Goal: Ask a question: Seek information or help from site administrators or community

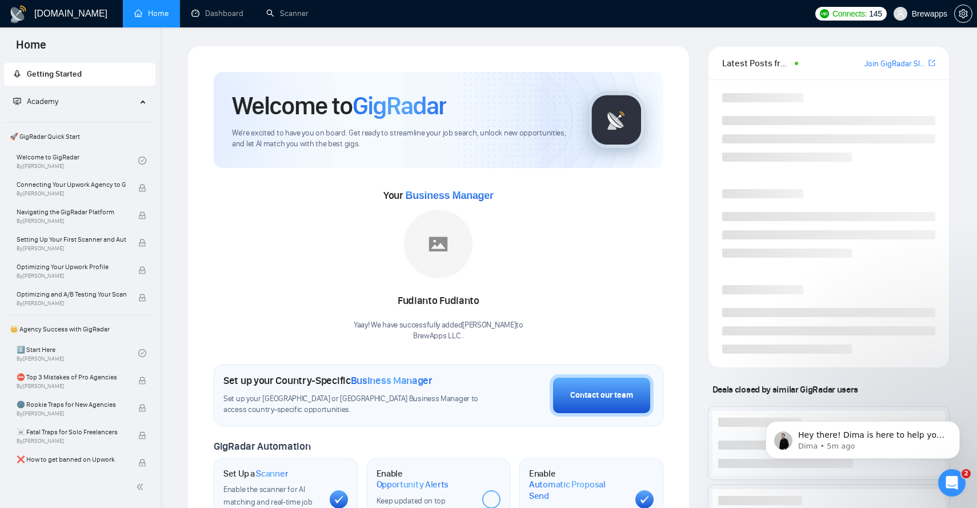
click at [949, 480] on icon "Open Intercom Messenger" at bounding box center [951, 482] width 19 height 19
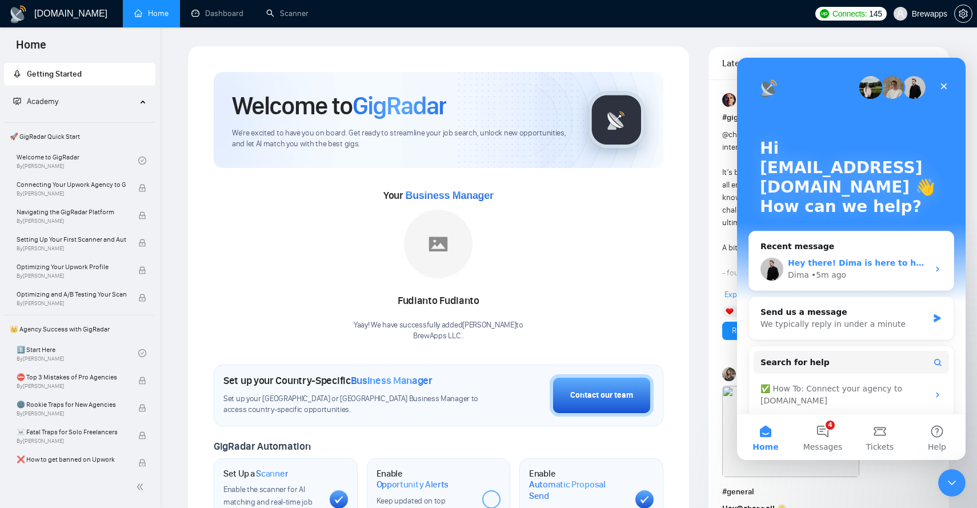
click at [870, 270] on div "Dima • 5m ago" at bounding box center [858, 275] width 140 height 12
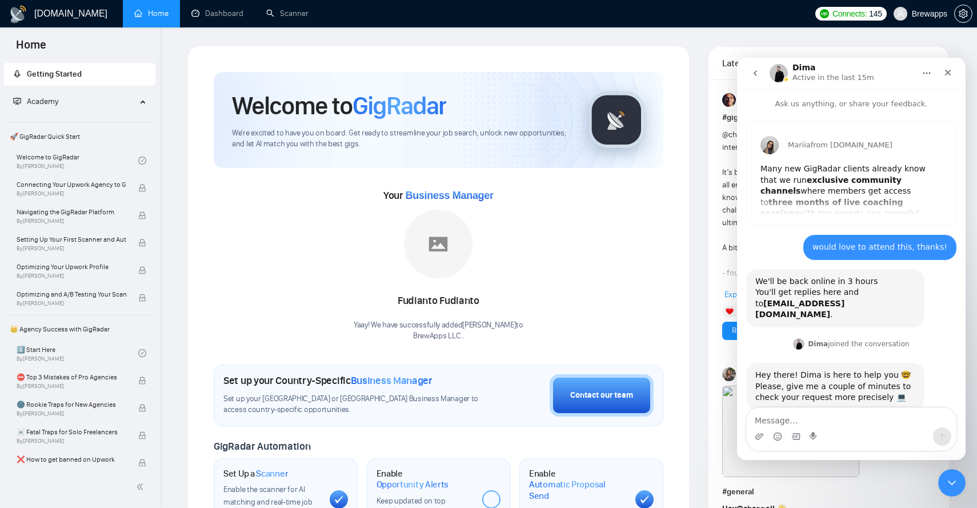
scroll to position [17, 0]
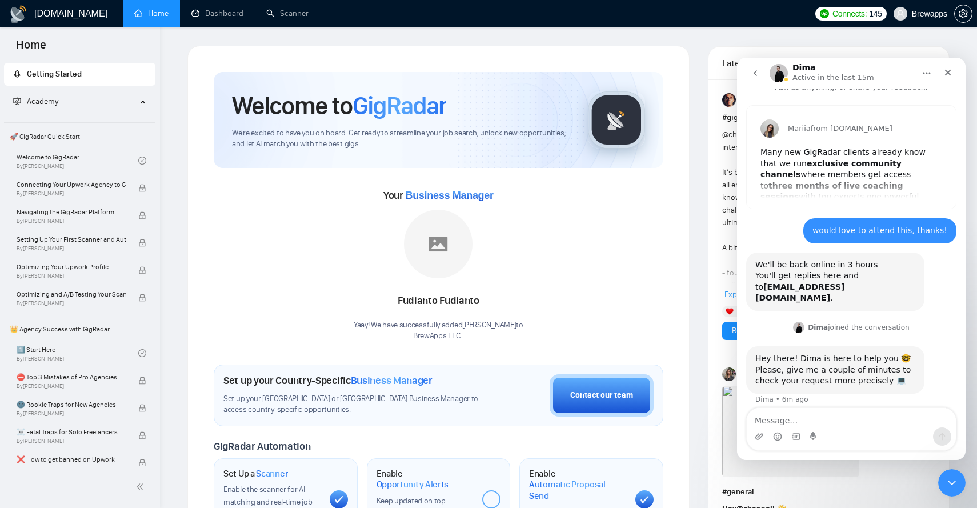
click at [756, 75] on icon "go back" at bounding box center [754, 73] width 3 height 6
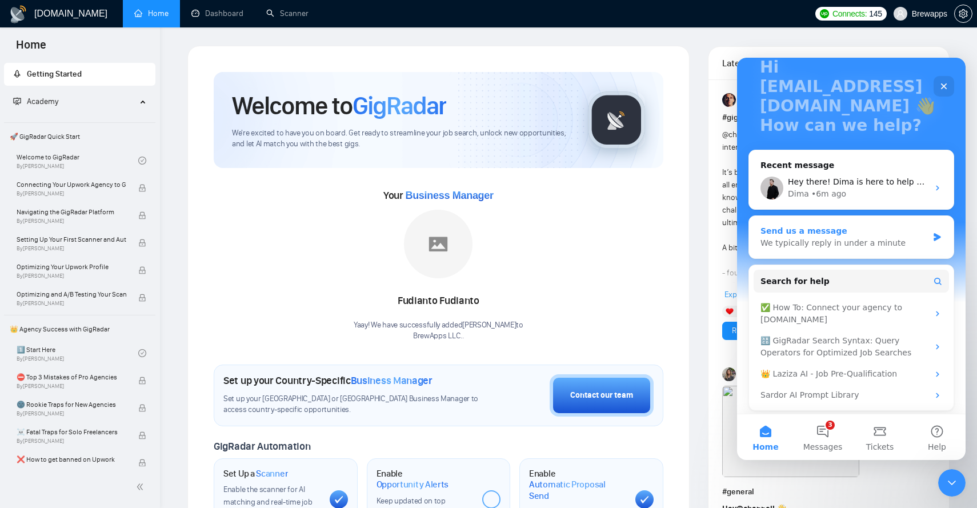
scroll to position [84, 0]
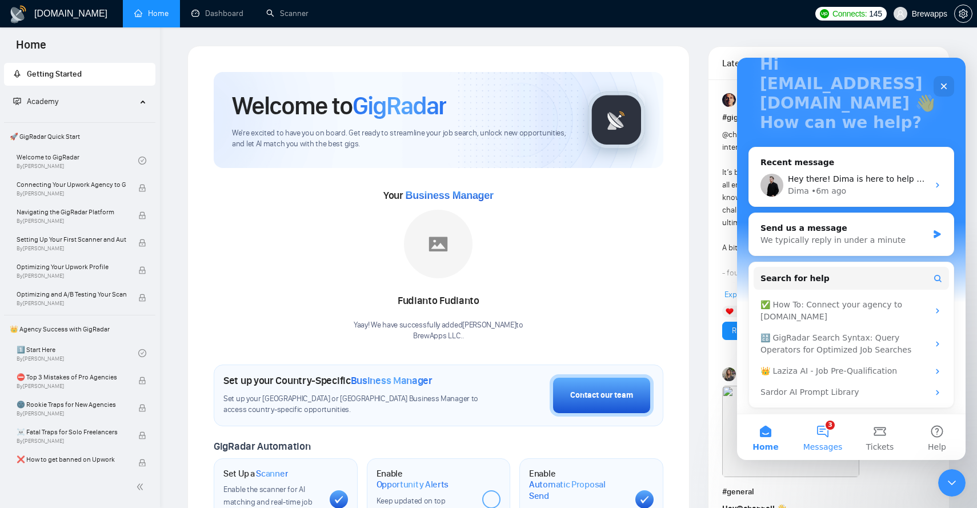
click at [826, 443] on span "Messages" at bounding box center [822, 447] width 39 height 8
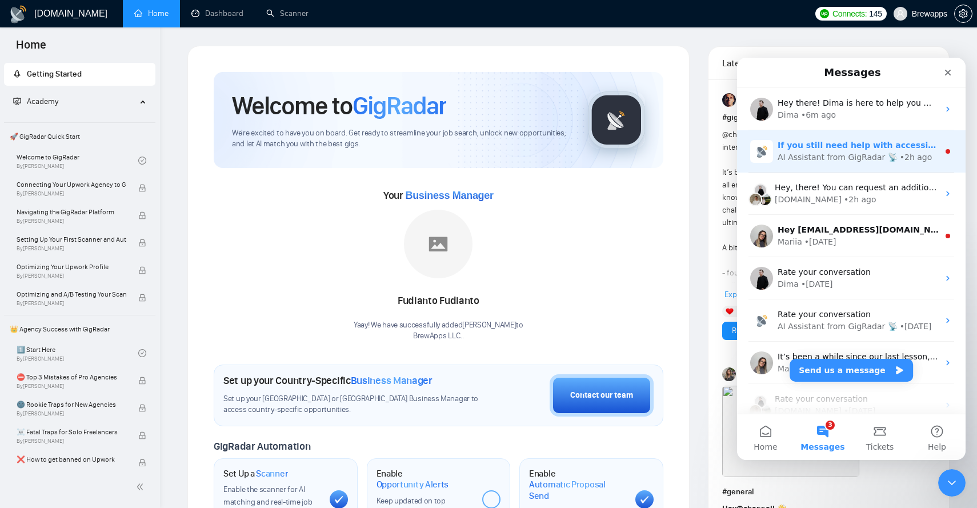
click at [828, 163] on div "AI Assistant from GigRadar 📡" at bounding box center [837, 157] width 120 height 12
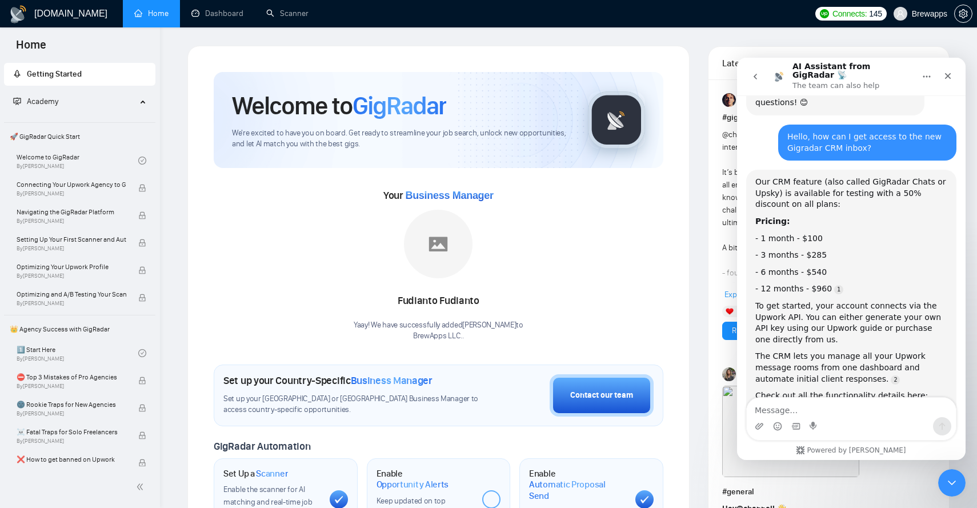
scroll to position [232, 0]
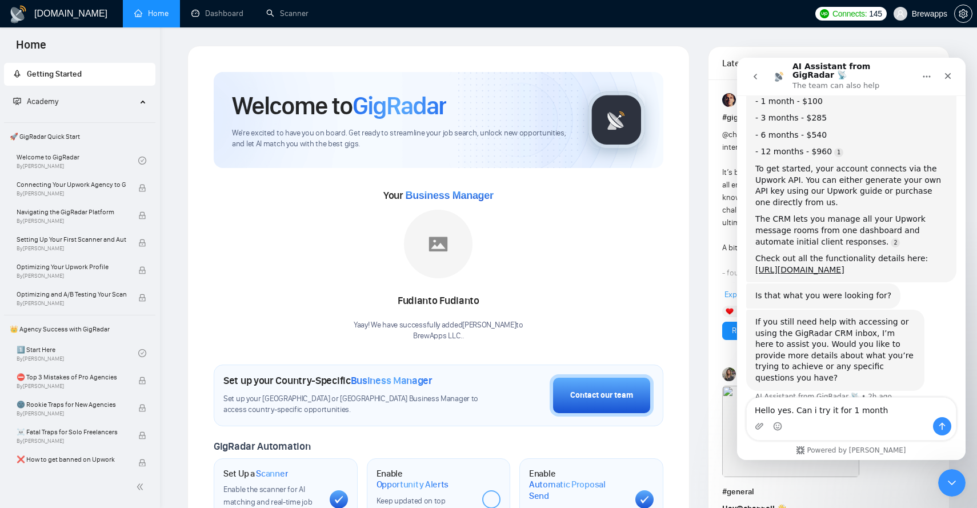
type textarea "Hello yes. Can i try it for 1 month?"
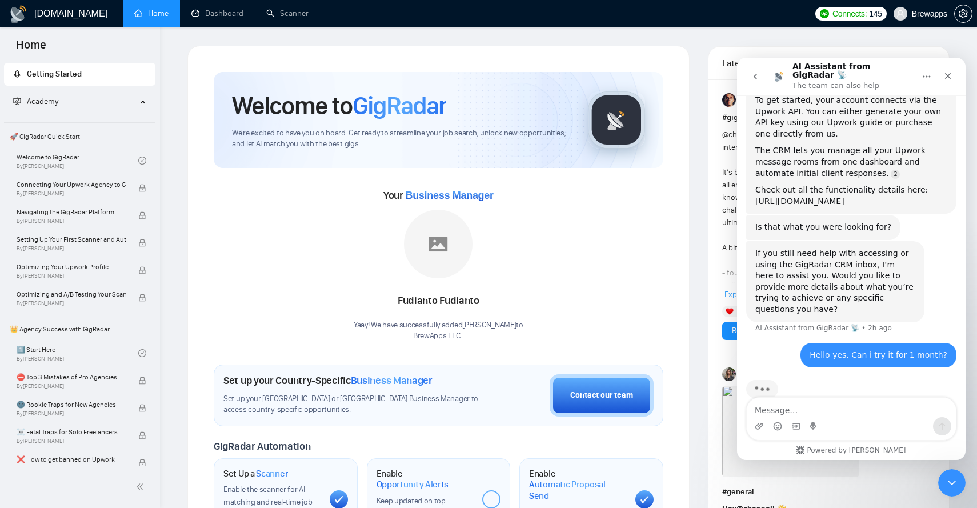
scroll to position [304, 0]
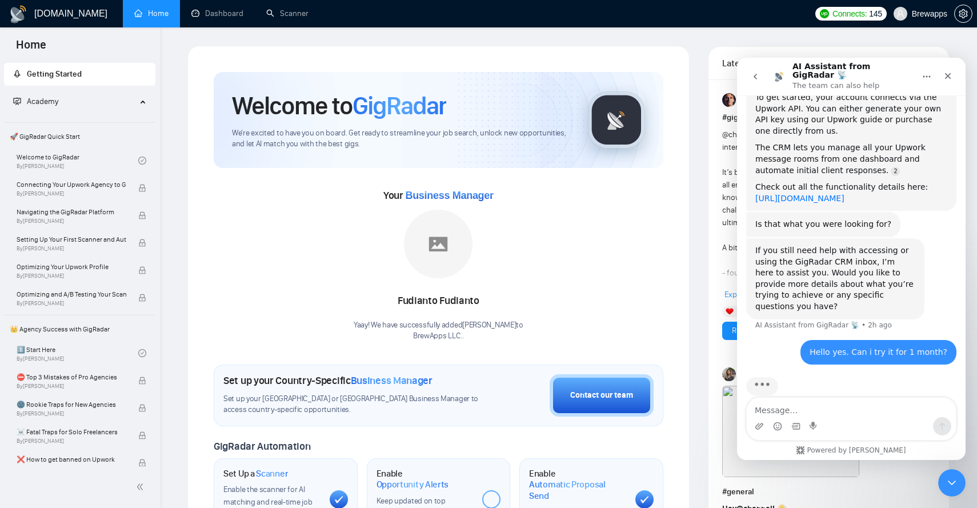
click at [844, 194] on link "[URL][DOMAIN_NAME]" at bounding box center [799, 198] width 89 height 9
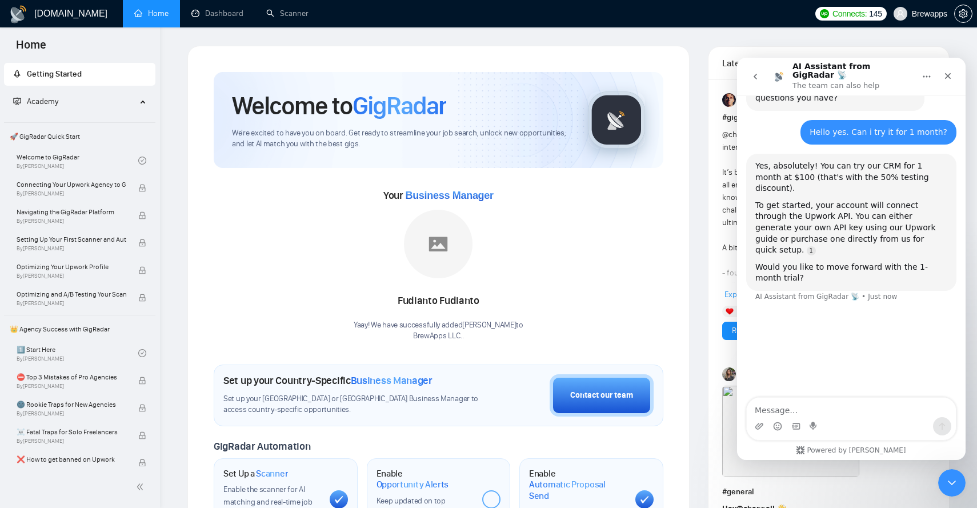
scroll to position [529, 0]
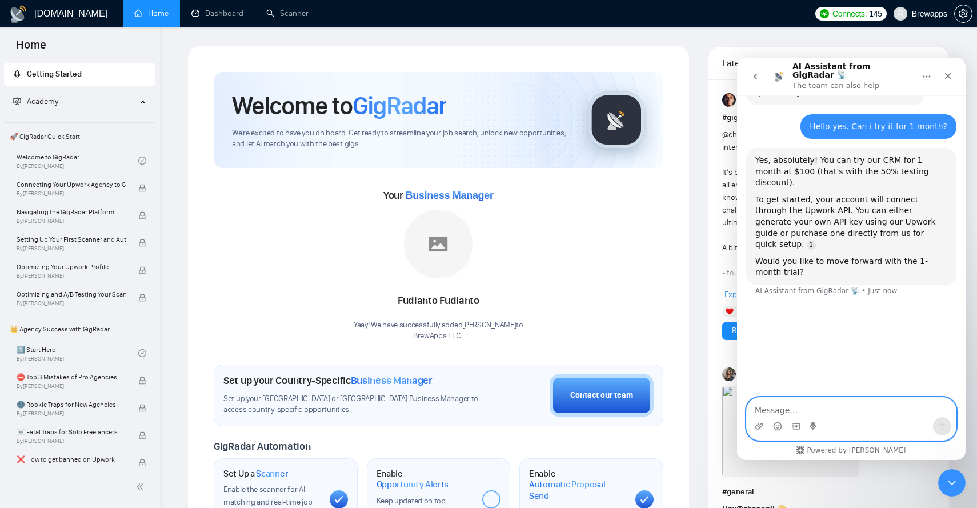
click at [810, 411] on textarea "Message…" at bounding box center [850, 406] width 209 height 19
type textarea "yes please"
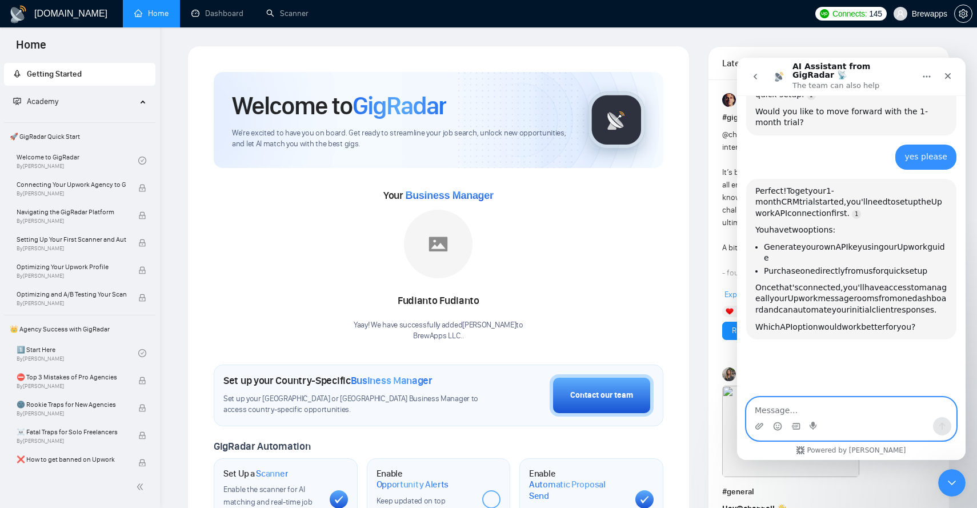
scroll to position [699, 0]
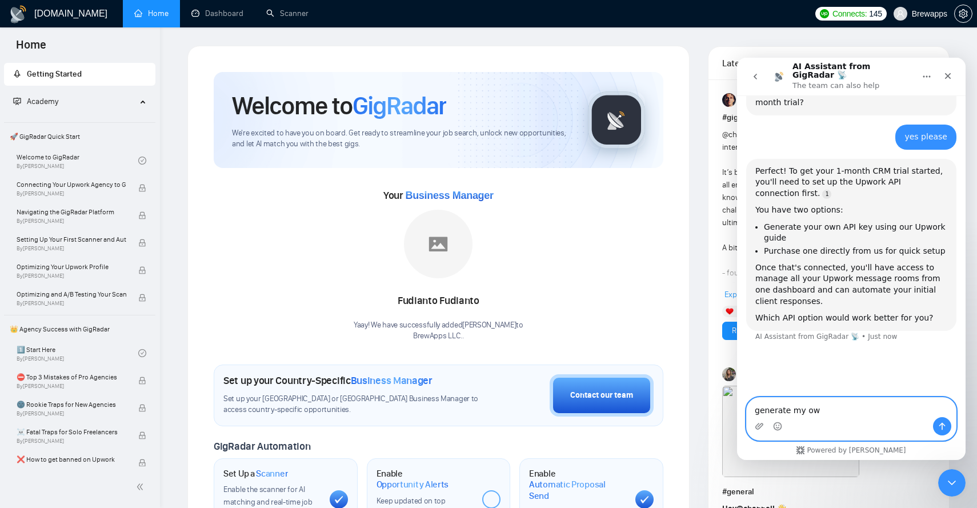
type textarea "generate my own"
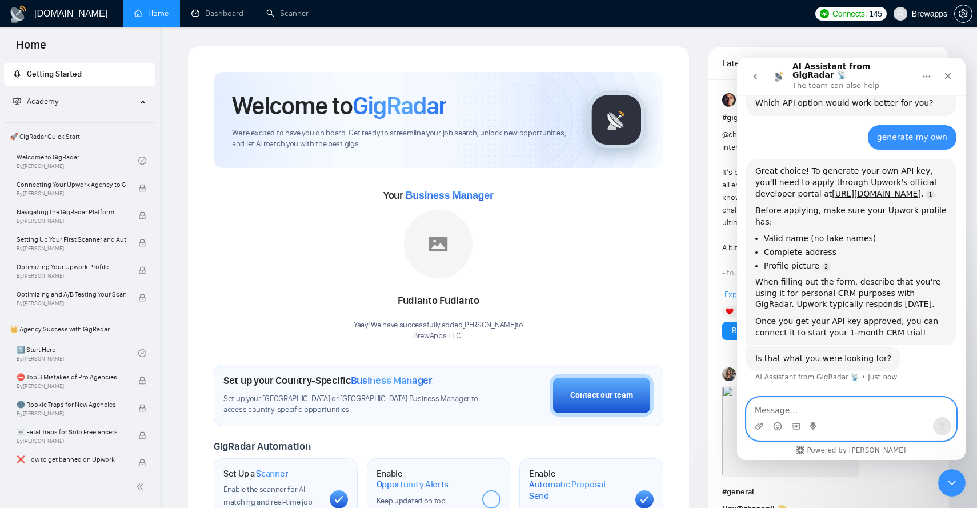
scroll to position [914, 0]
click at [775, 404] on textarea "Message…" at bounding box center [850, 406] width 209 height 19
type textarea "2 weeks is a lot, can I get an api key from you instantly?"
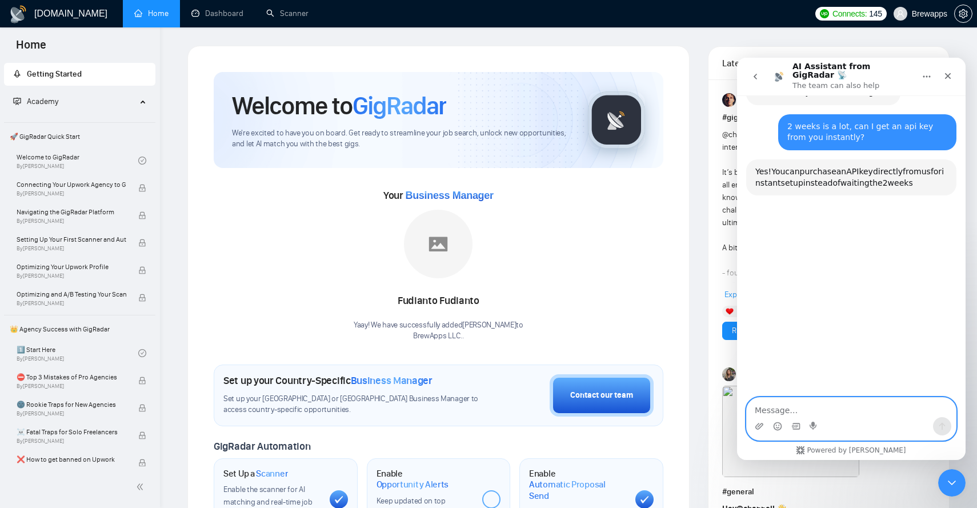
scroll to position [1180, 0]
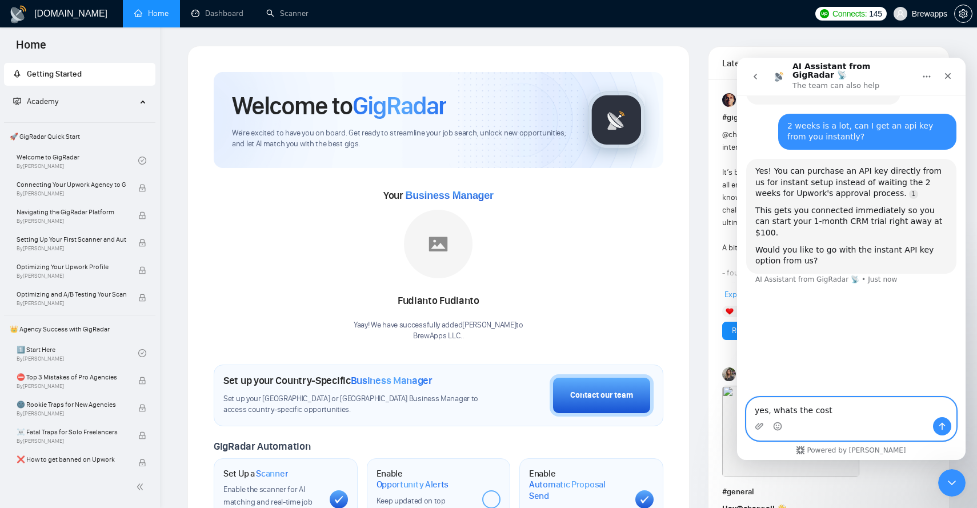
type textarea "yes, whats the cost"
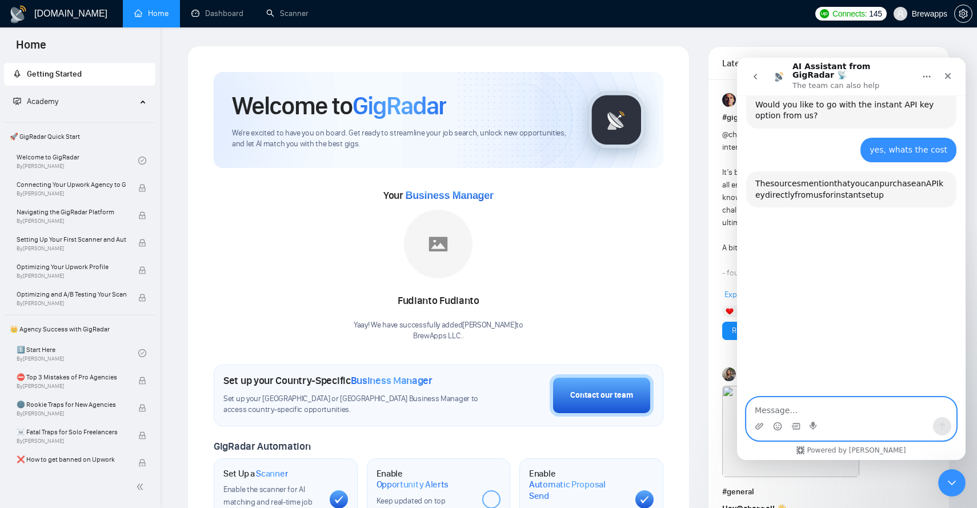
scroll to position [1338, 0]
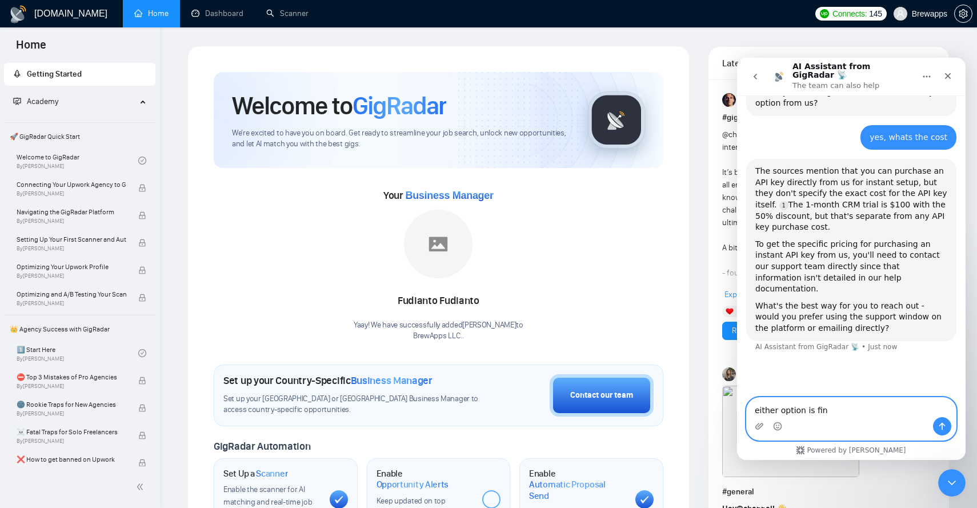
type textarea "either option is fine"
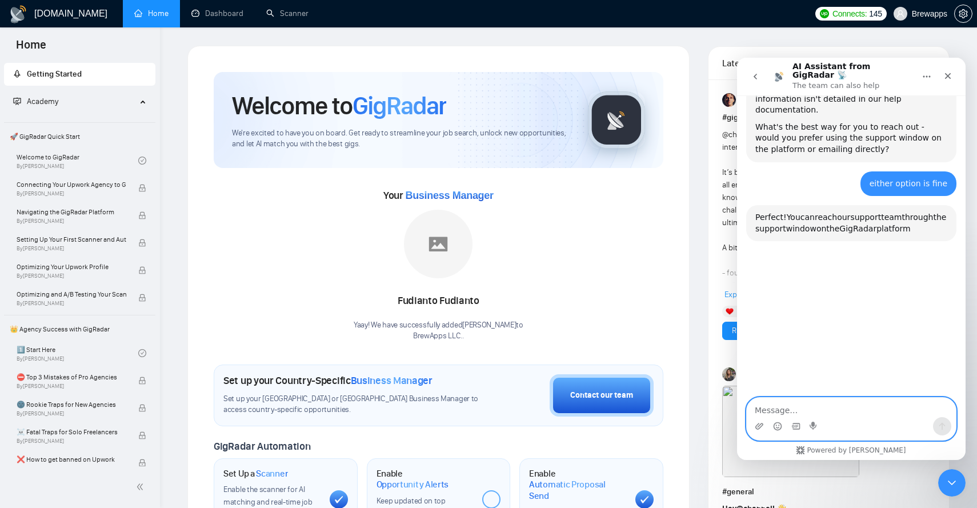
scroll to position [1541, 0]
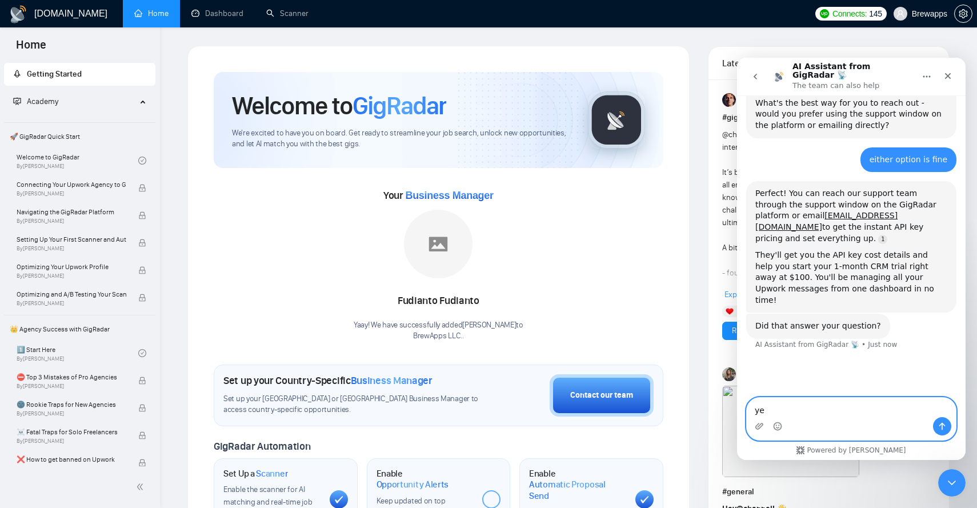
type textarea "yes"
